Goal: Task Accomplishment & Management: Manage account settings

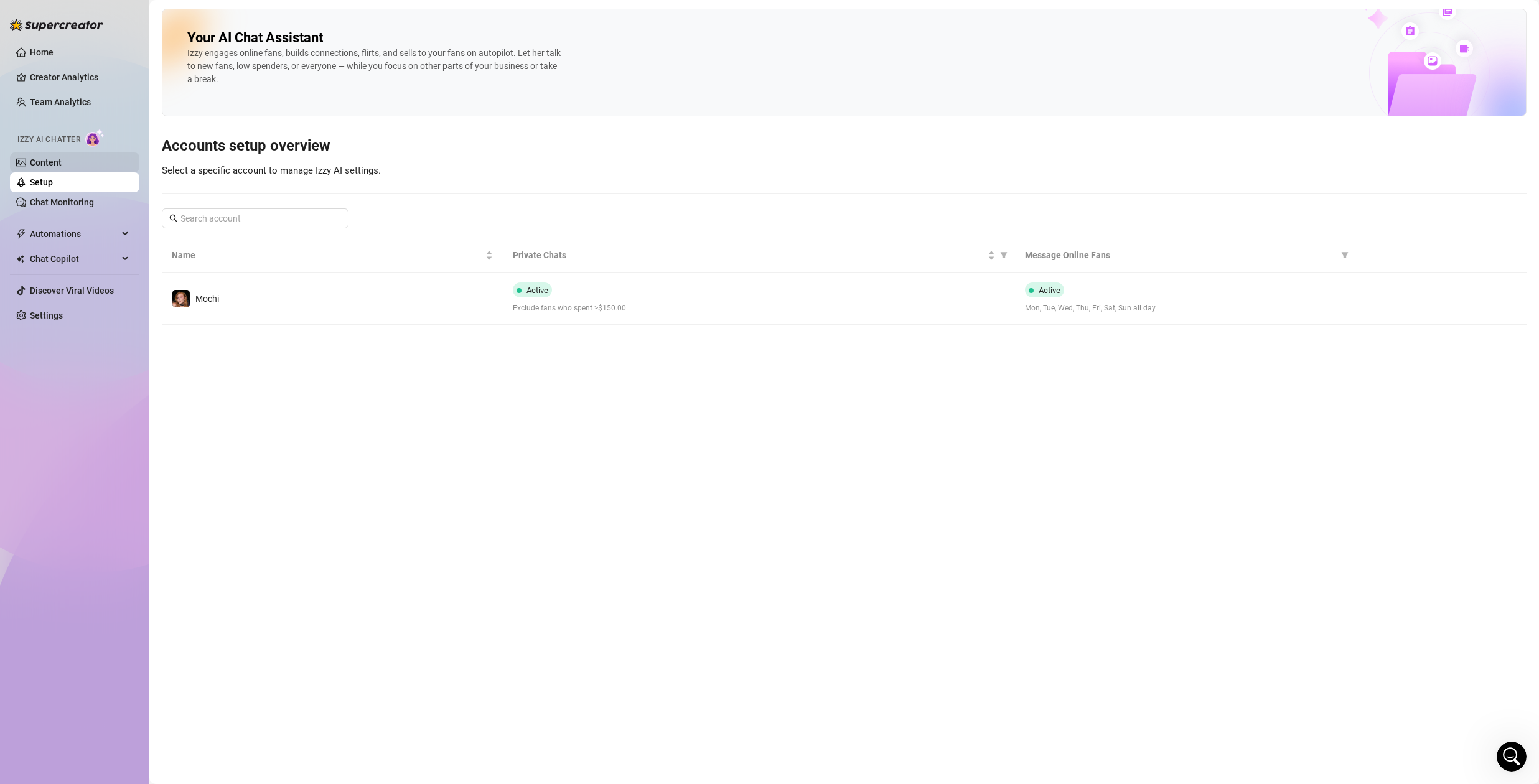
click at [47, 165] on link "Content" at bounding box center [46, 162] width 32 height 10
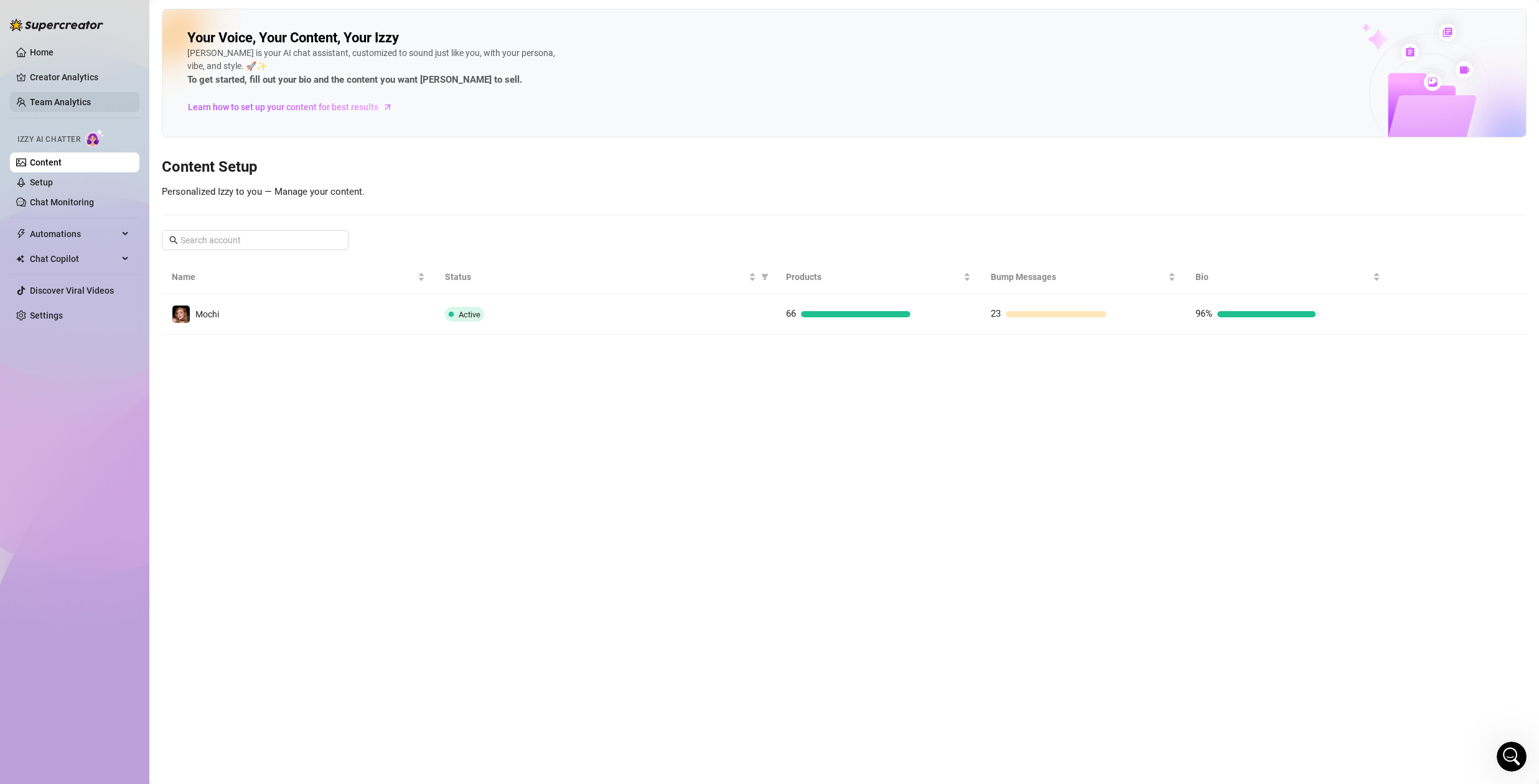
click at [57, 98] on link "Team Analytics" at bounding box center [60, 102] width 61 height 10
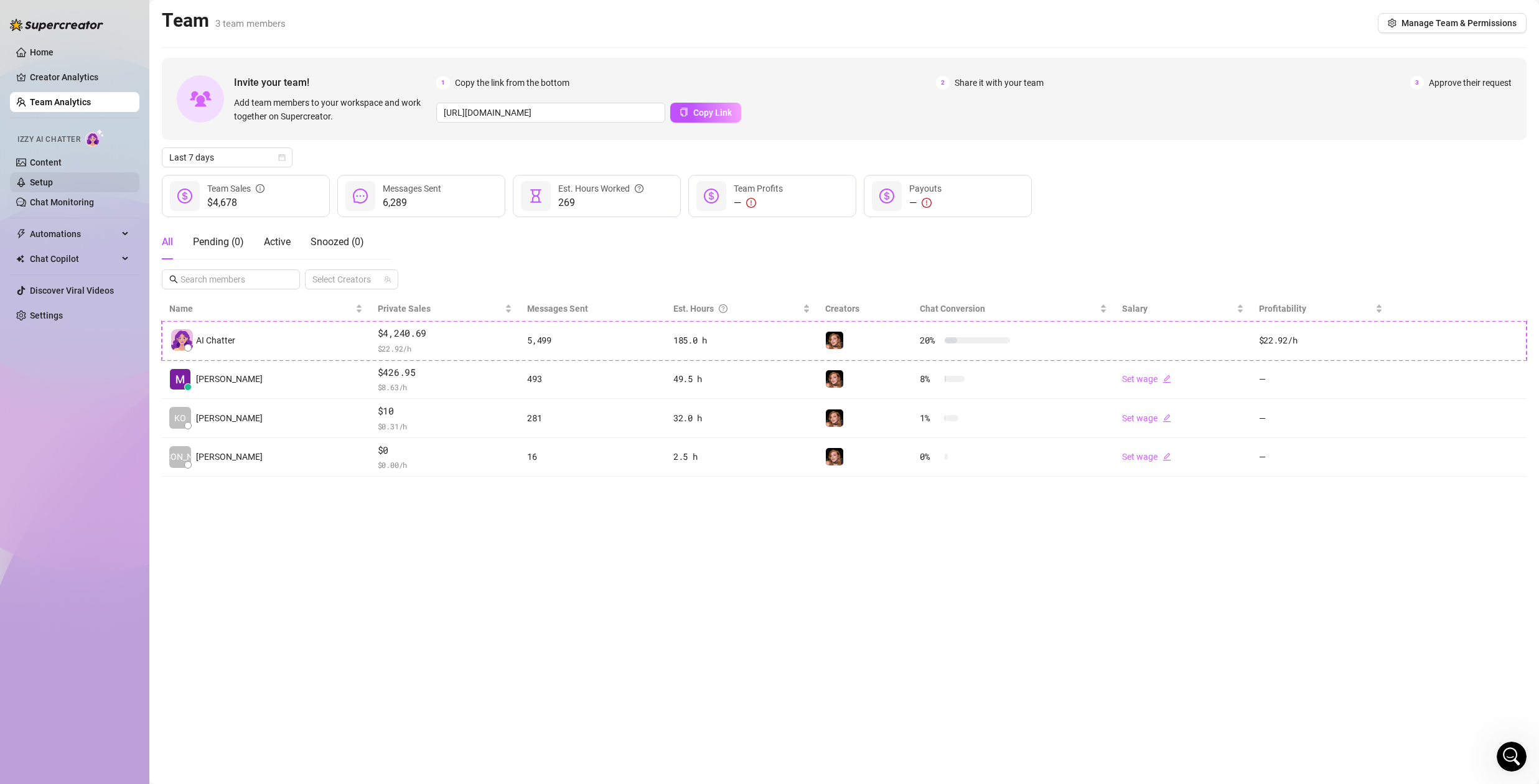
click at [48, 179] on link "Setup" at bounding box center [42, 182] width 23 height 10
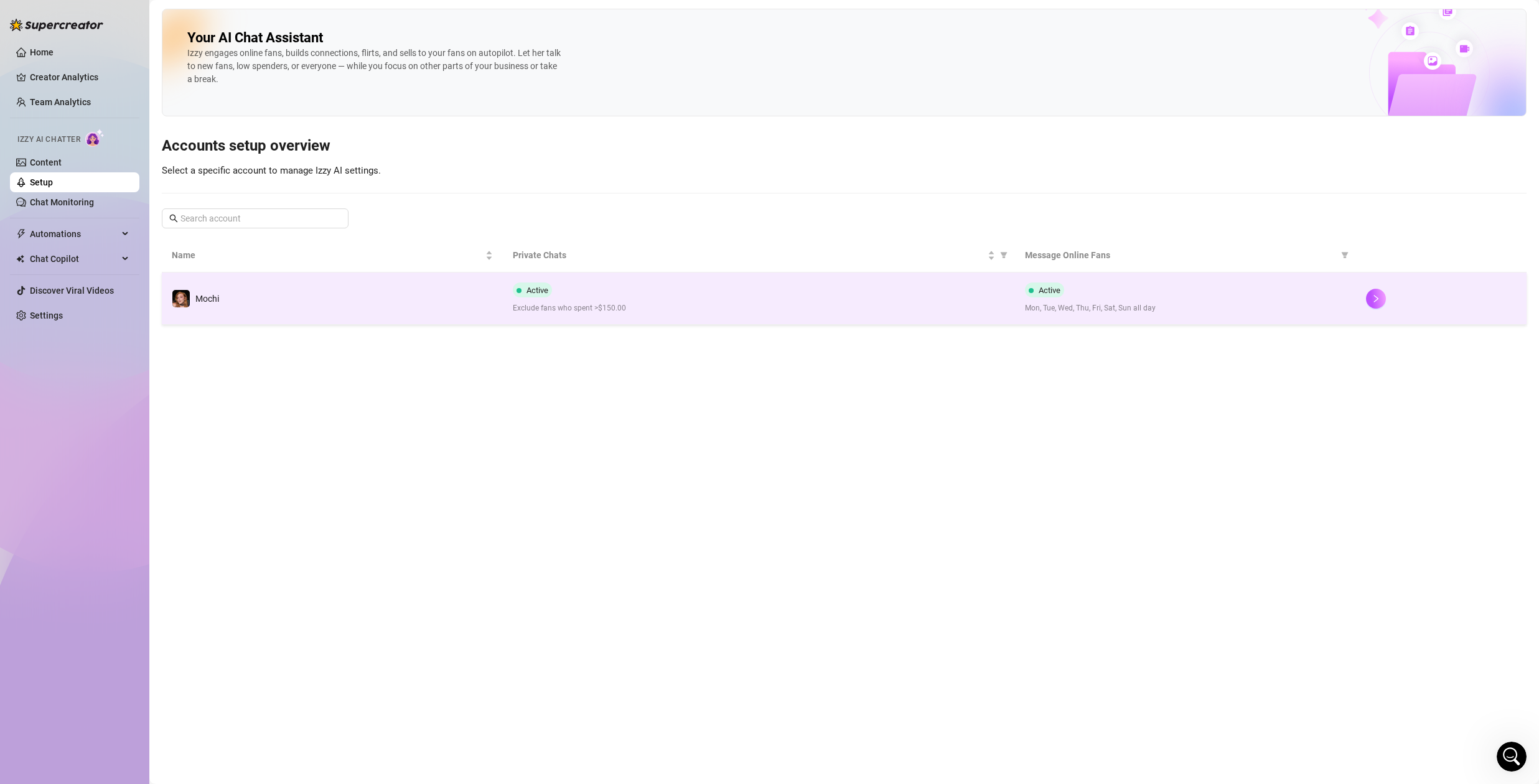
click at [750, 293] on div "Active Exclude fans who spent >$150.00" at bounding box center [758, 298] width 492 height 32
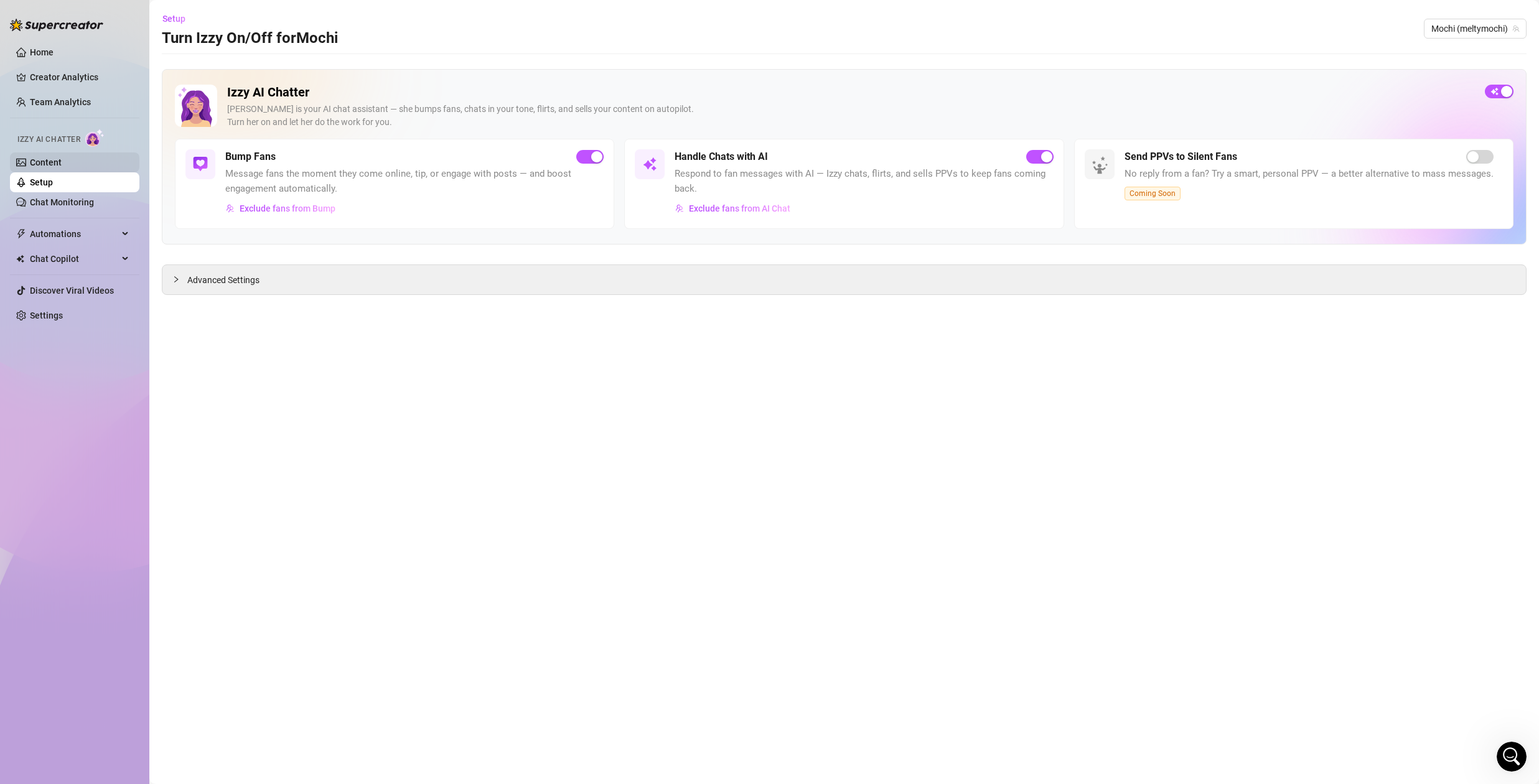
click at [62, 157] on link "Content" at bounding box center [46, 162] width 32 height 10
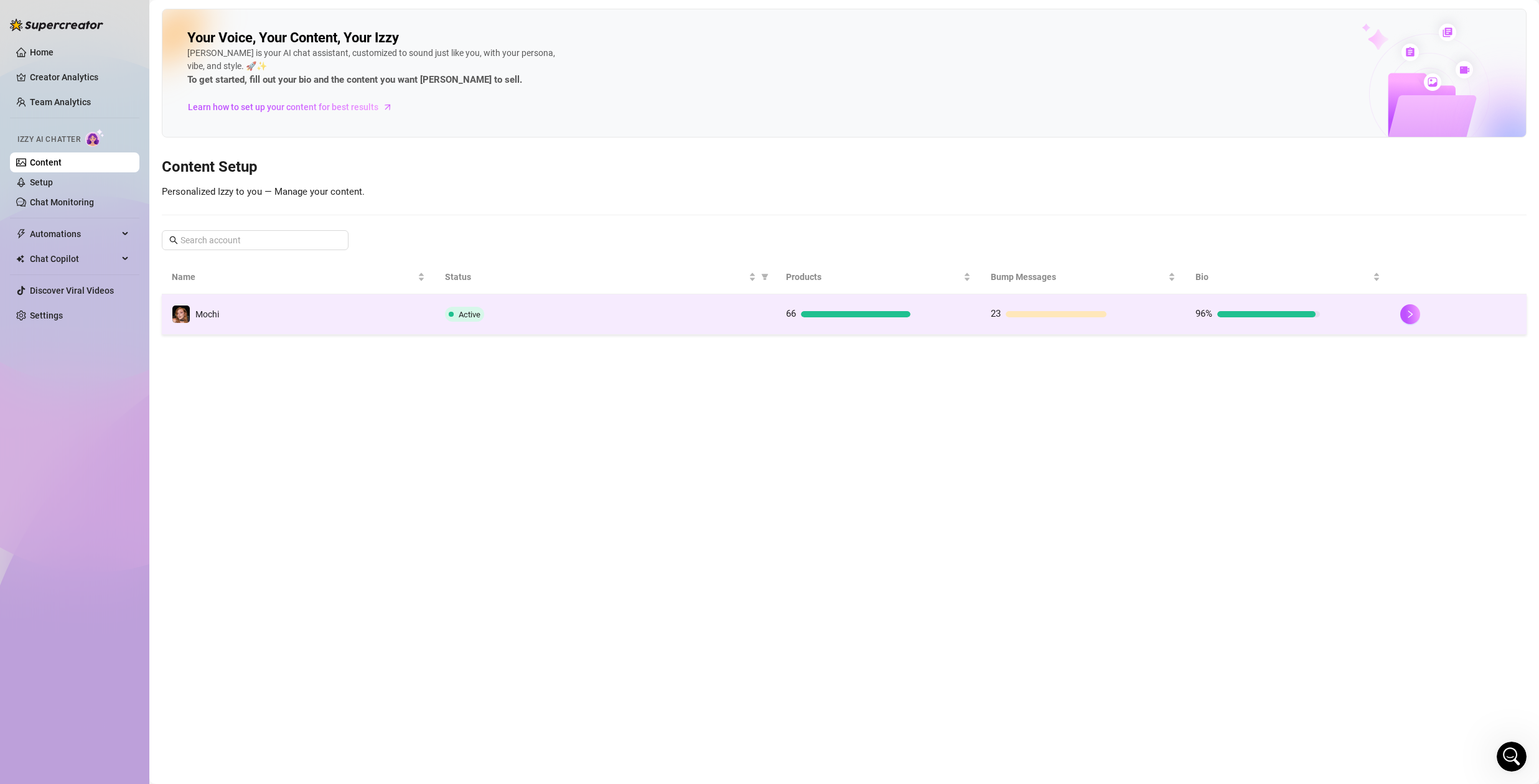
click at [642, 329] on td "Active" at bounding box center [605, 315] width 341 height 41
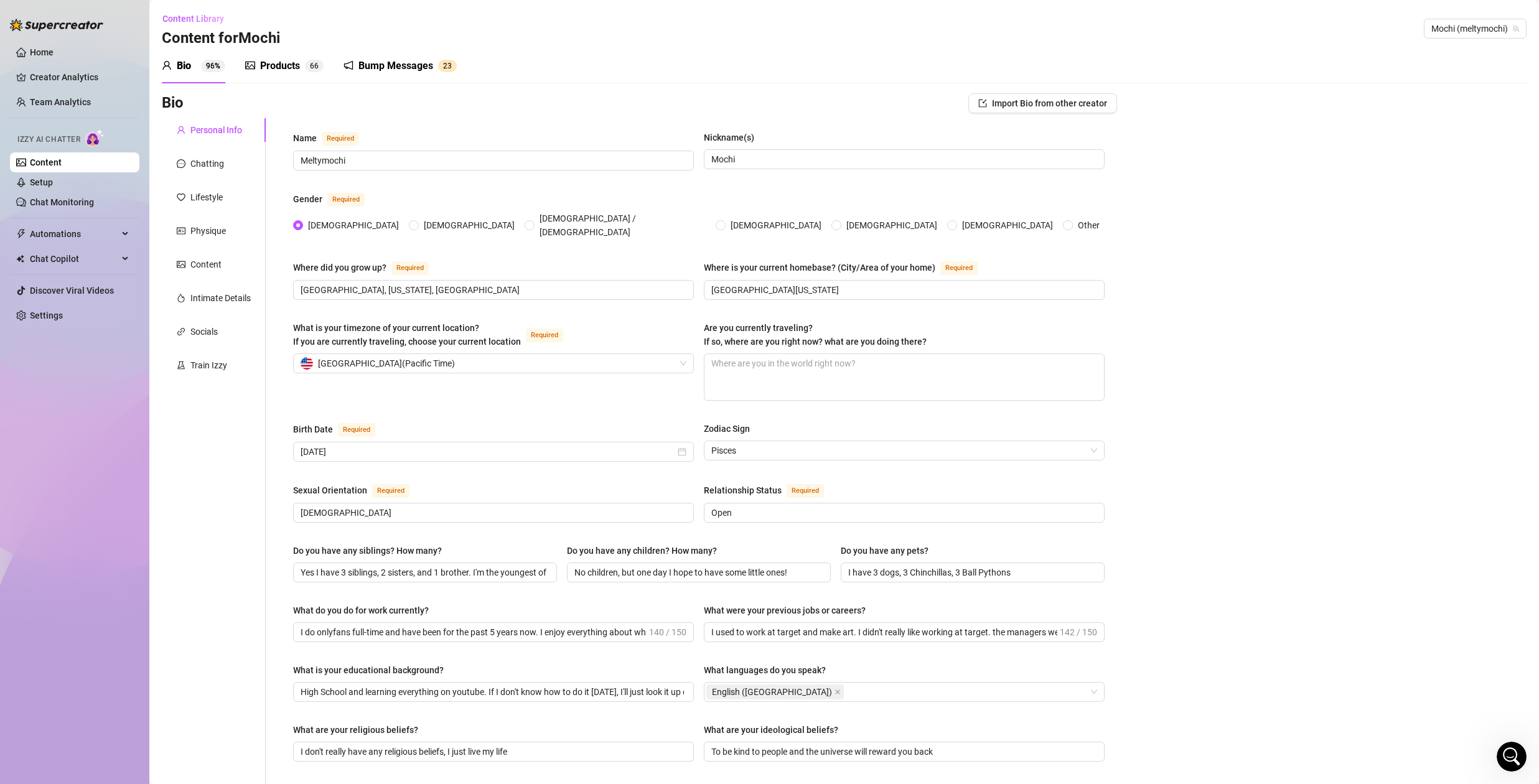
click at [385, 61] on div "Bump Messages" at bounding box center [396, 66] width 75 height 15
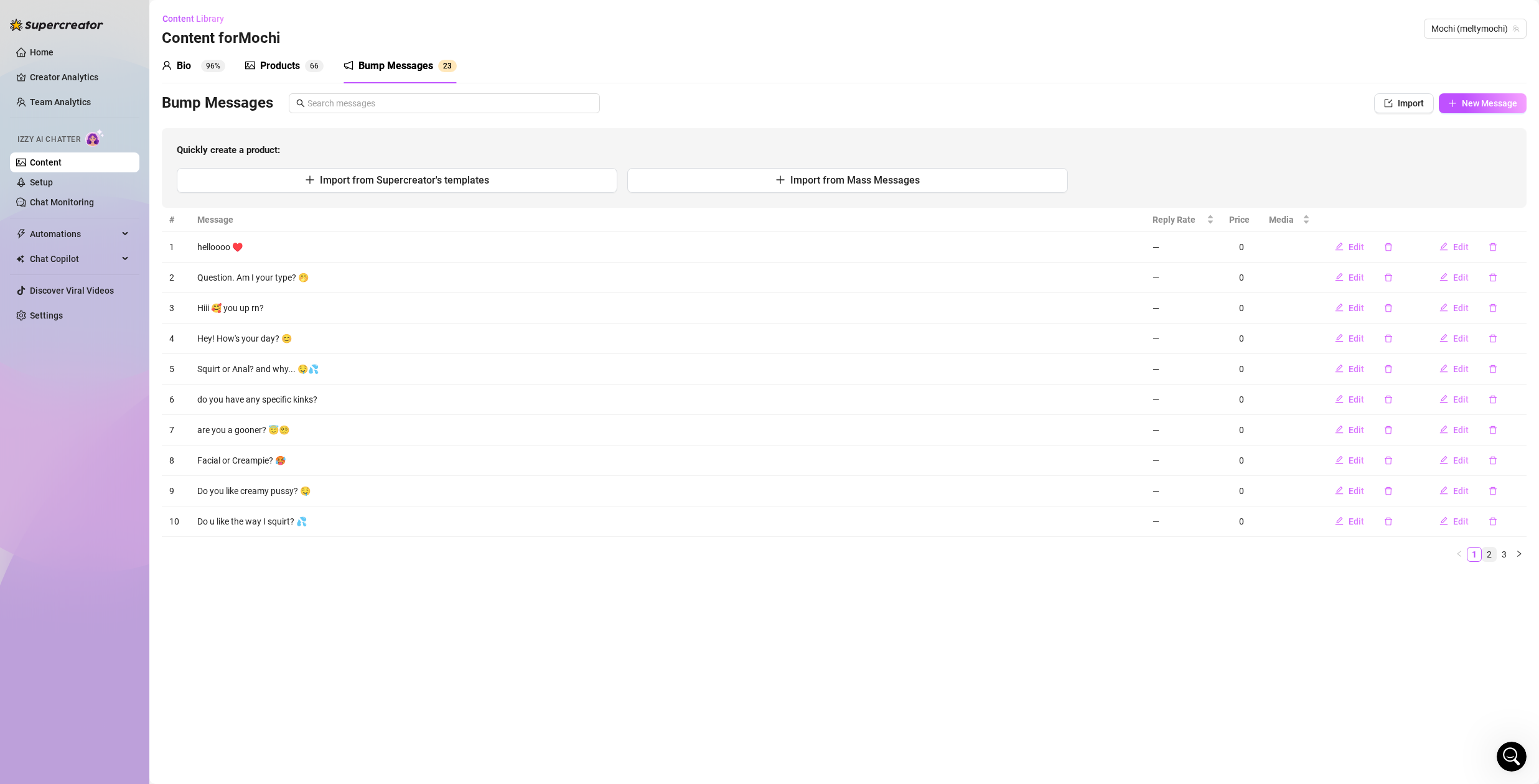
click at [1489, 553] on link "2" at bounding box center [1489, 554] width 13 height 13
click at [1494, 369] on icon "delete" at bounding box center [1492, 369] width 8 height 8
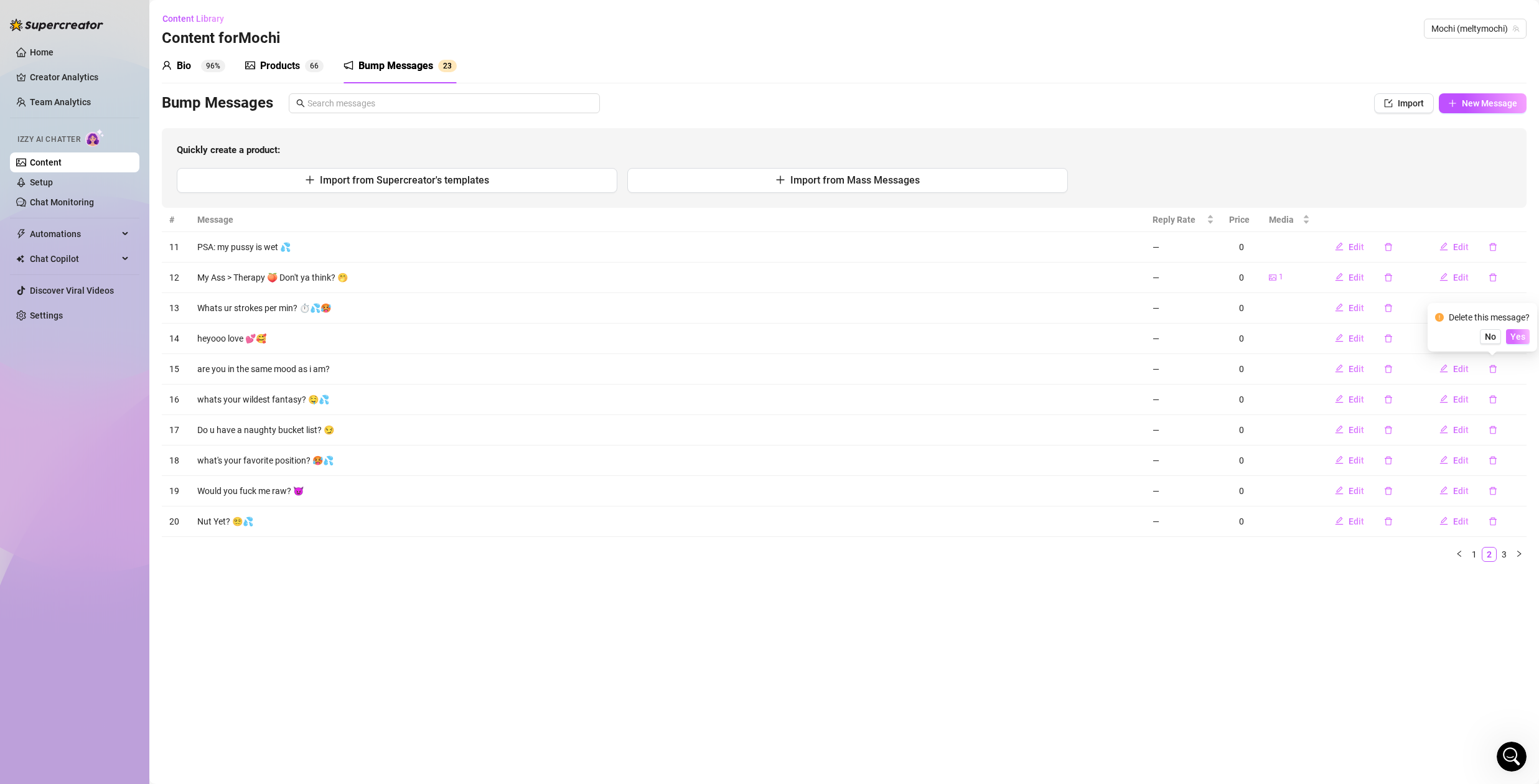
click at [1525, 335] on span "Yes" at bounding box center [1517, 336] width 15 height 10
